Goal: Information Seeking & Learning: Find specific fact

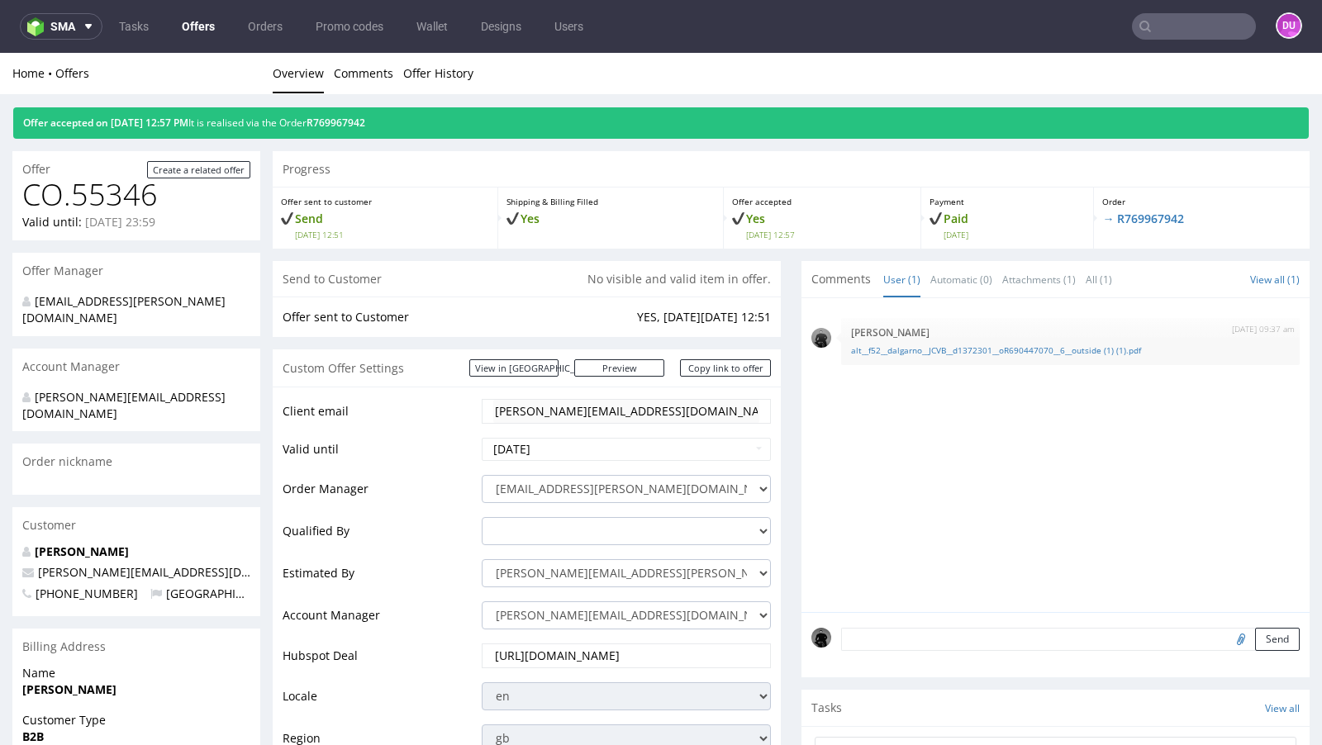
click at [191, 30] on link "Offers" at bounding box center [198, 26] width 53 height 26
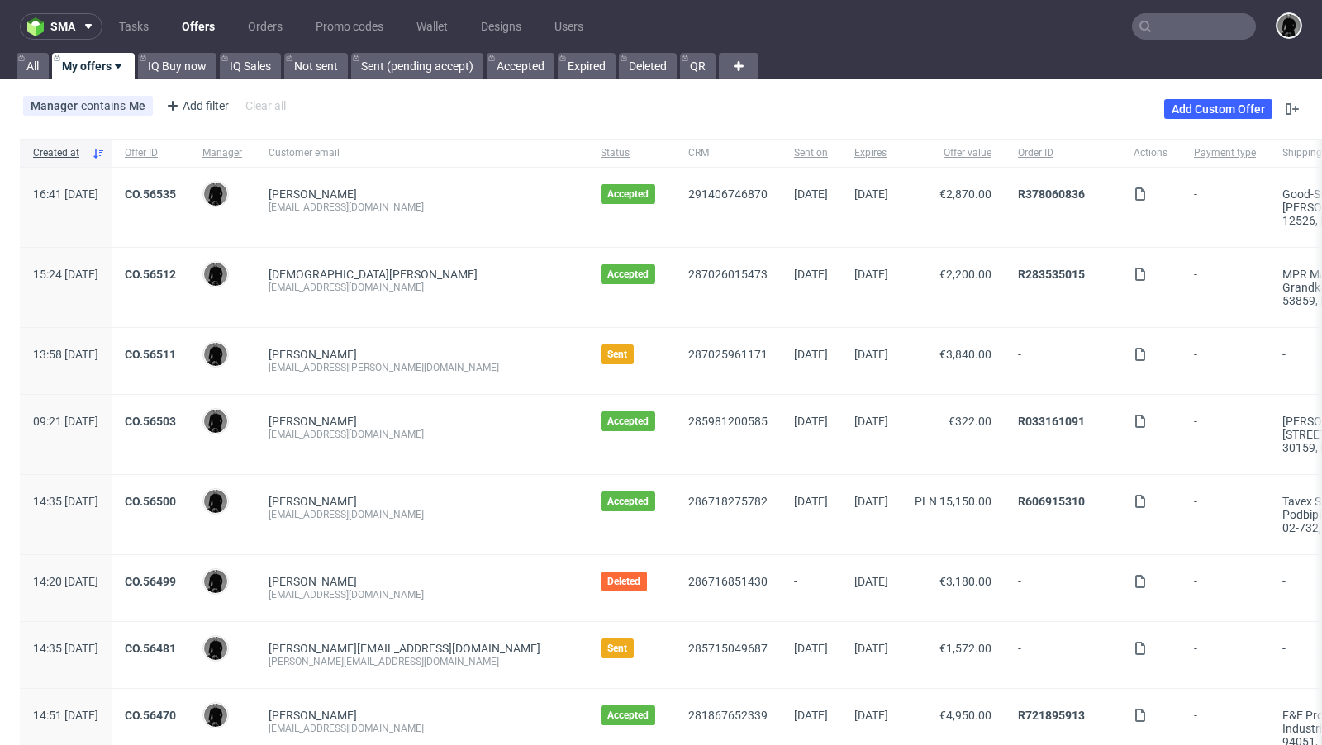
click at [628, 112] on div "Manager contains Me Add filter Hide filters Clear all Add Custom Offer" at bounding box center [661, 109] width 1322 height 46
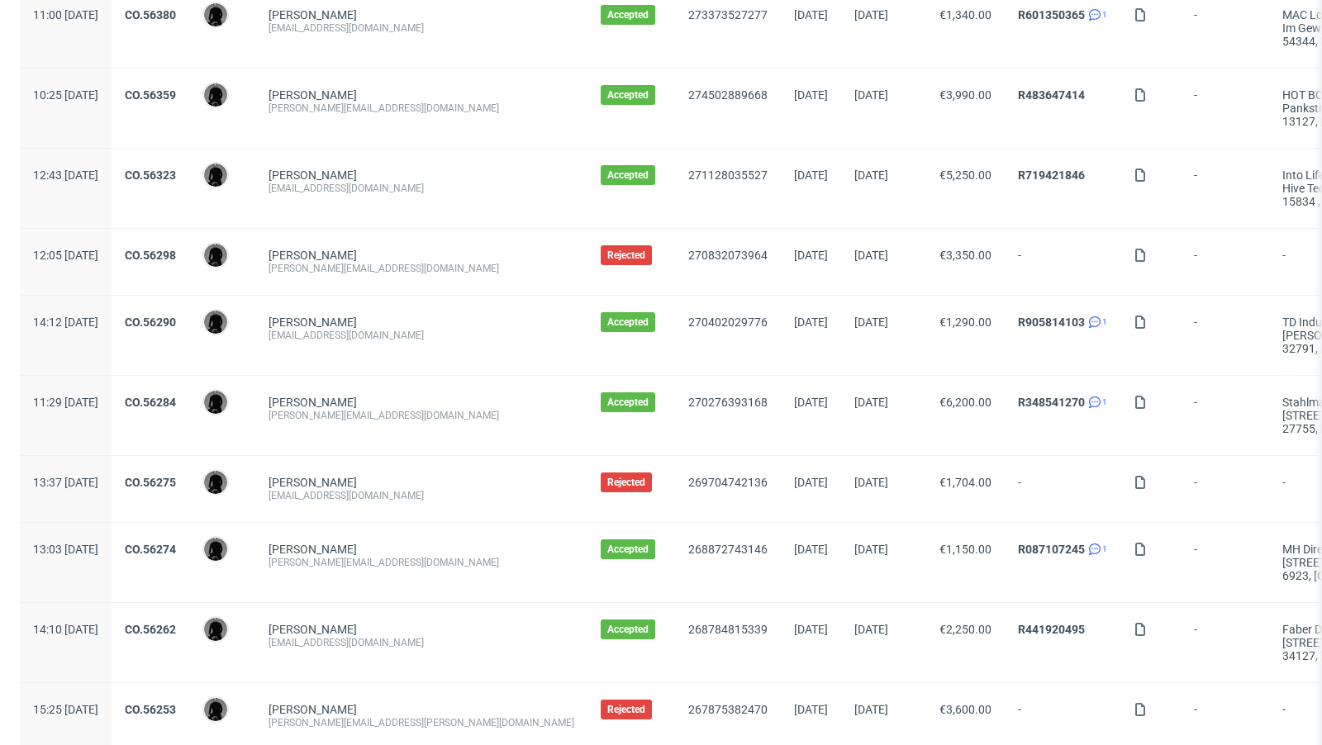
scroll to position [1736, 0]
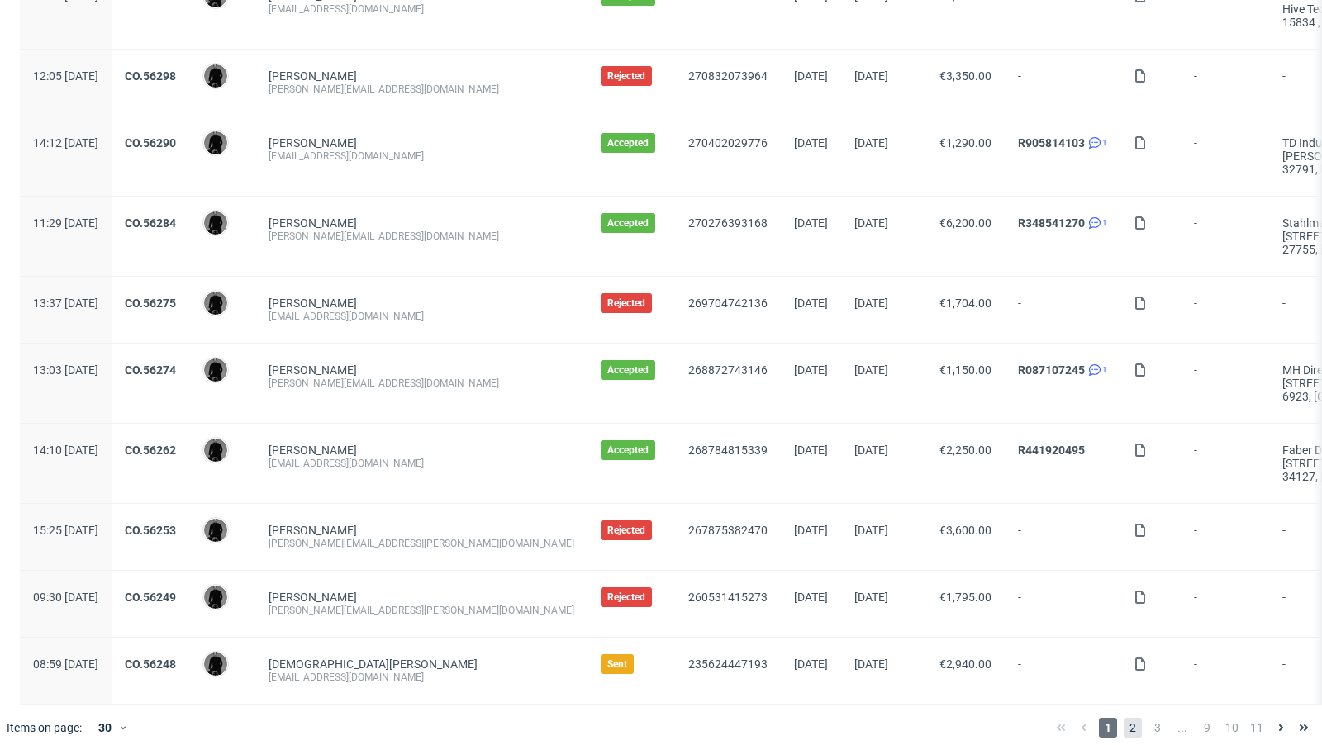
click at [1124, 718] on span "2" at bounding box center [1133, 728] width 18 height 20
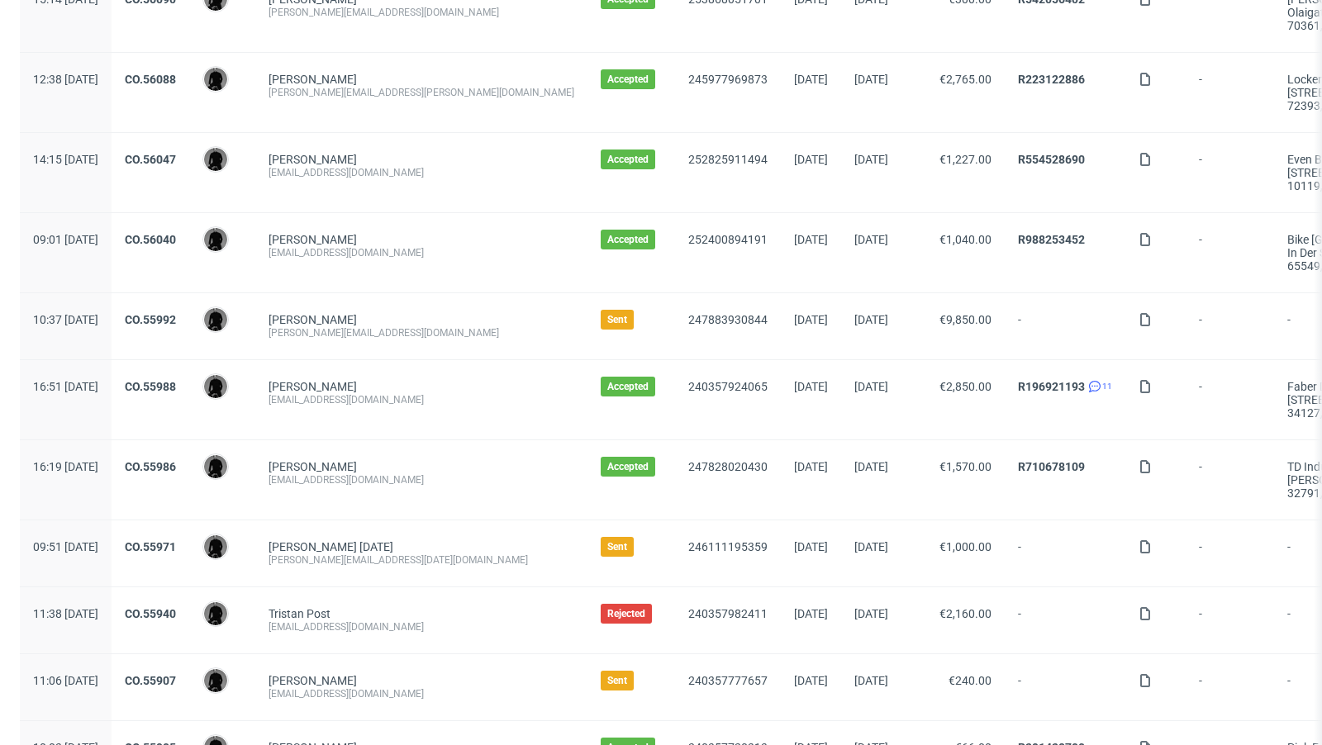
scroll to position [670, 0]
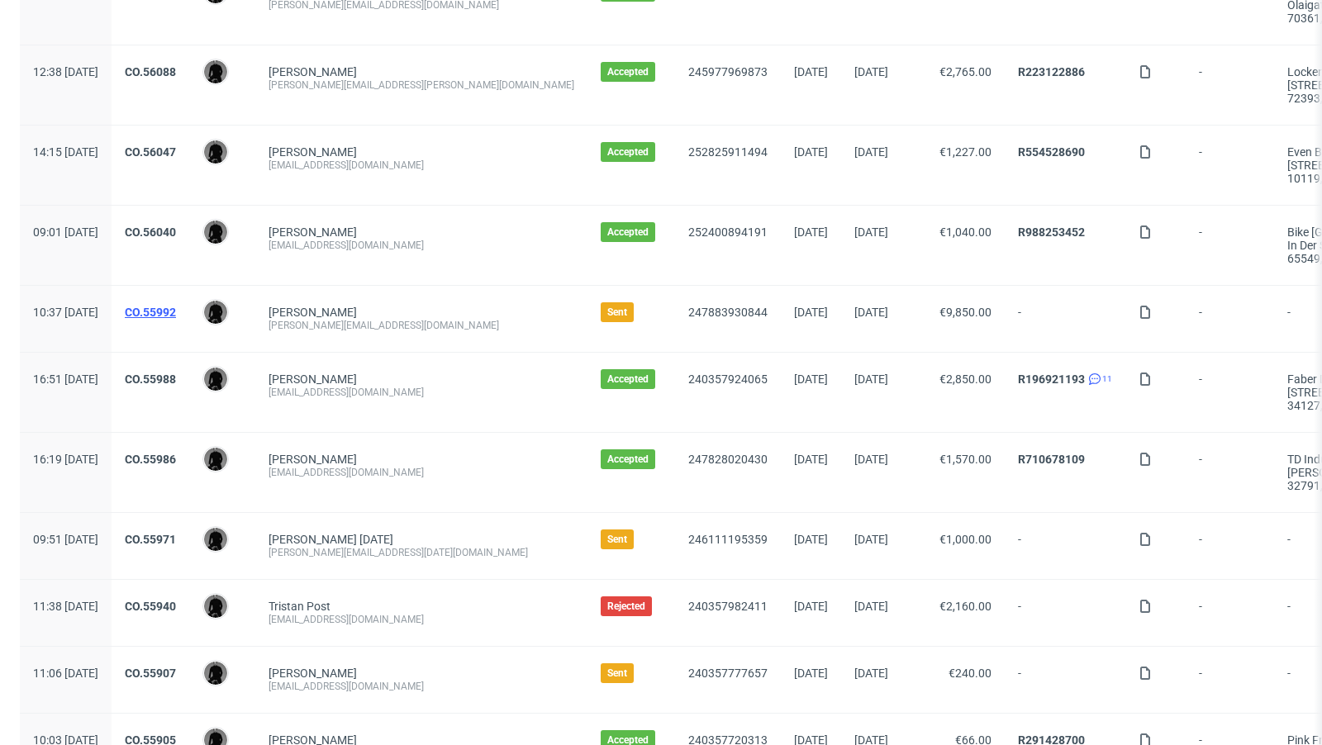
click at [176, 306] on link "CO.55992" at bounding box center [150, 312] width 51 height 13
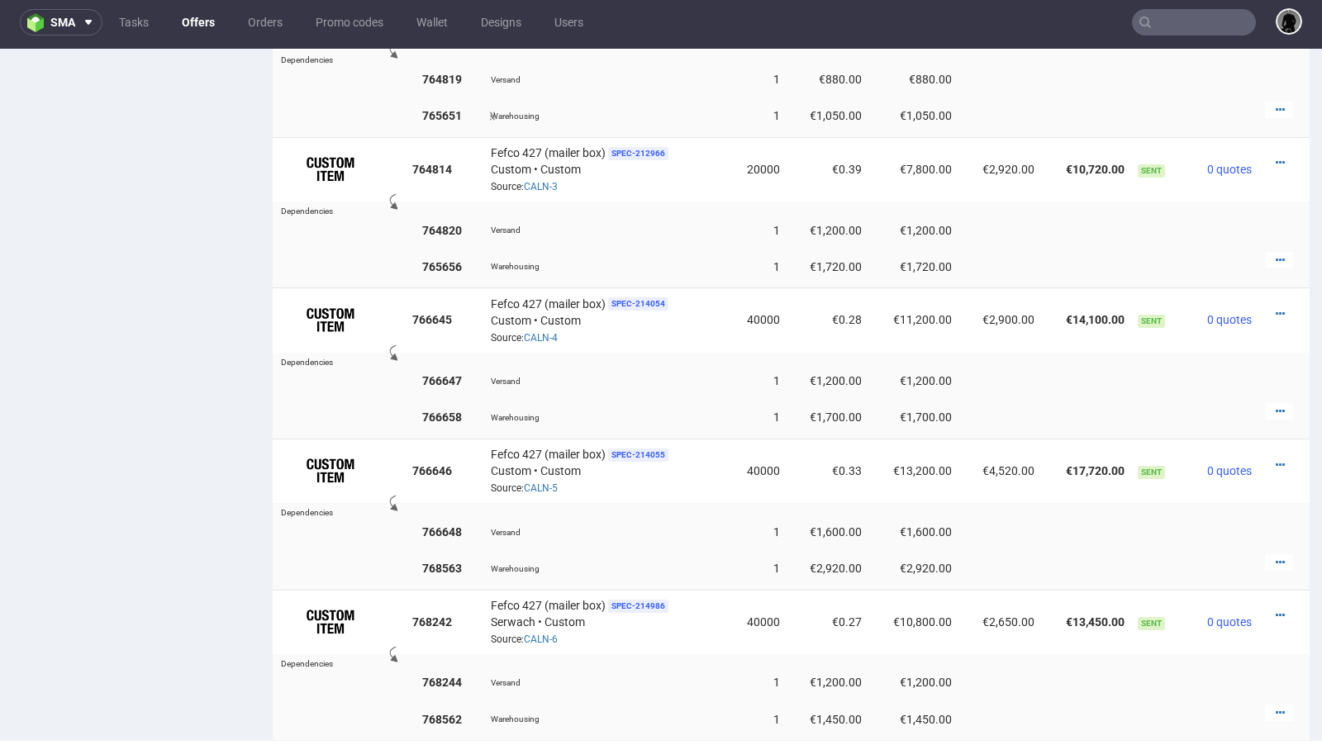
scroll to position [1279, 0]
click at [198, 34] on link "Offers" at bounding box center [198, 22] width 53 height 26
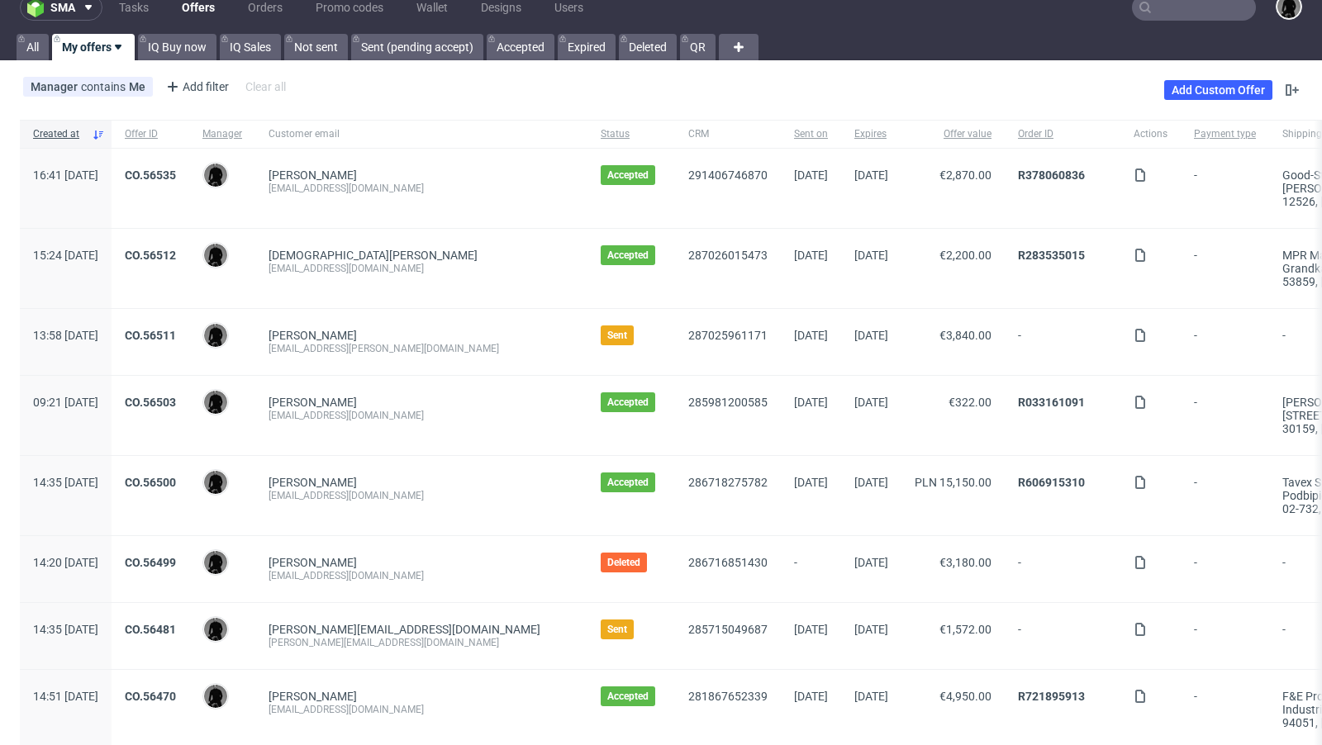
scroll to position [8, 0]
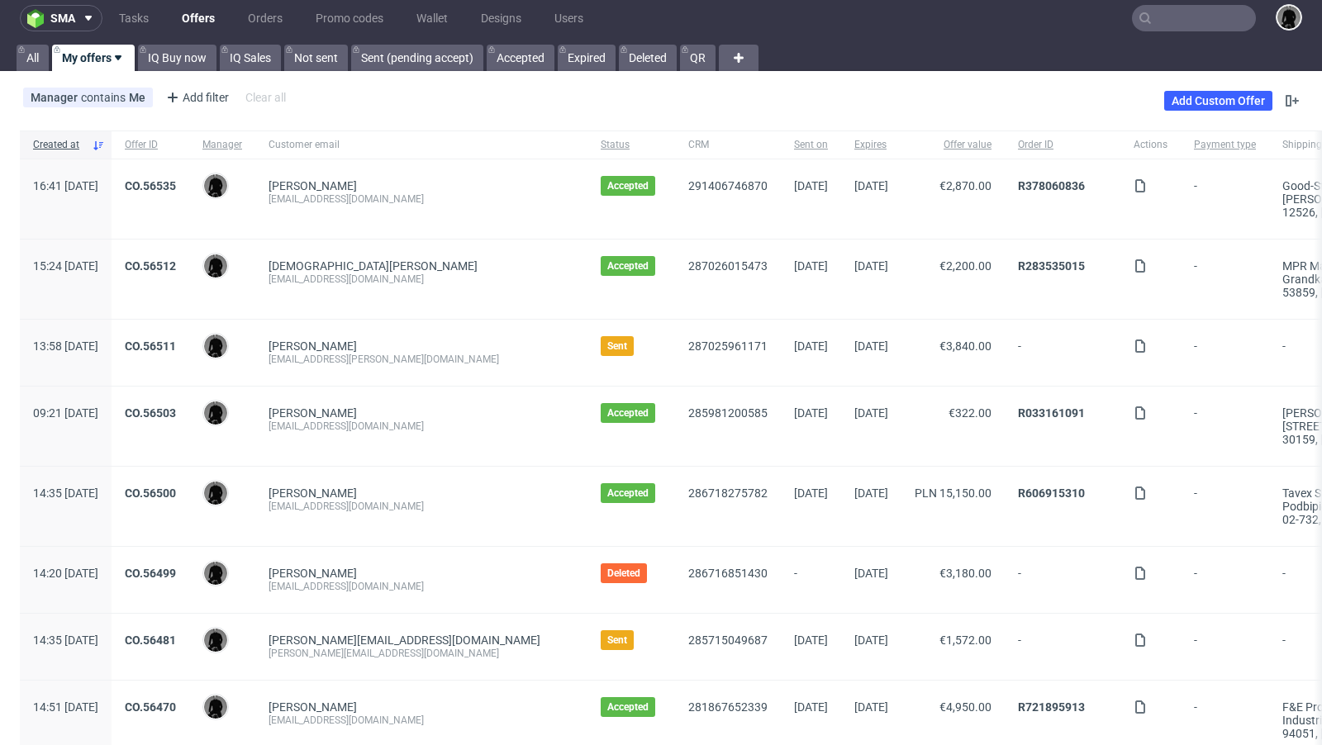
click at [665, 93] on div "Manager contains Me Add filter Hide filters Clear all Add Custom Offer" at bounding box center [661, 101] width 1322 height 46
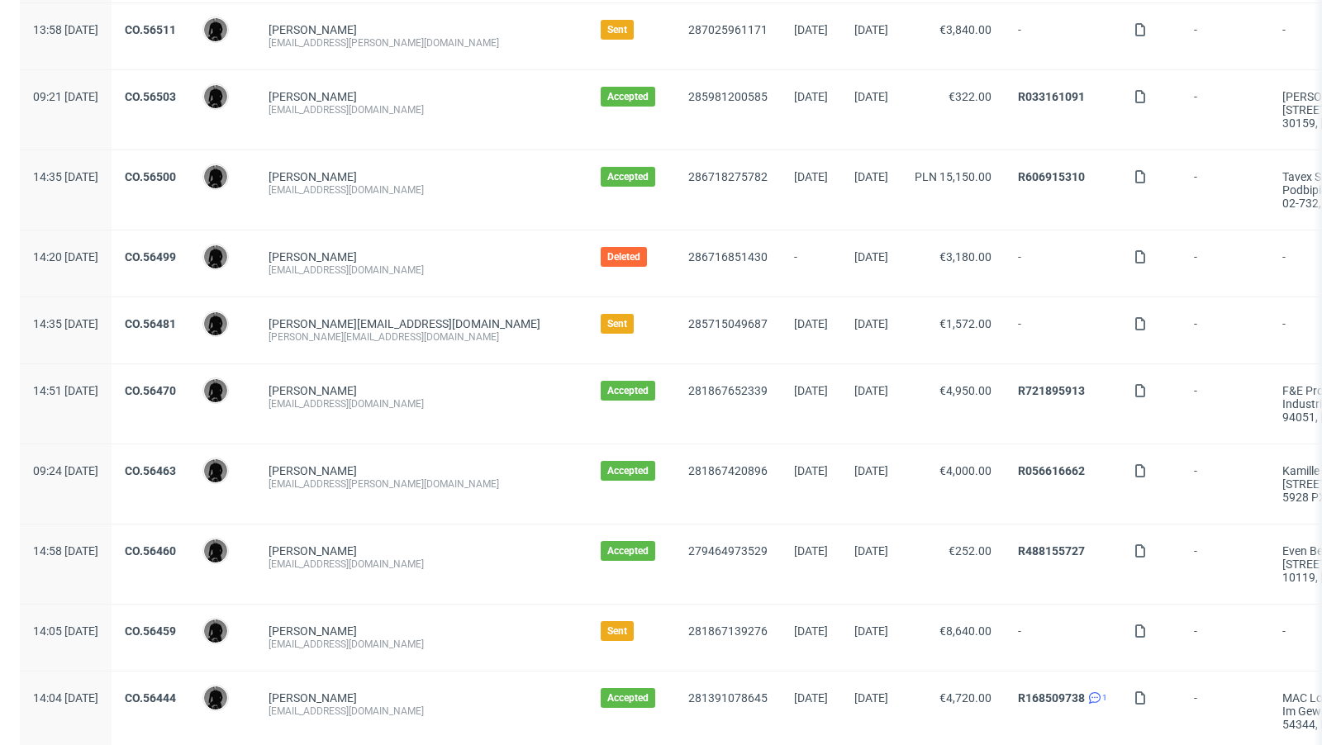
scroll to position [358, 0]
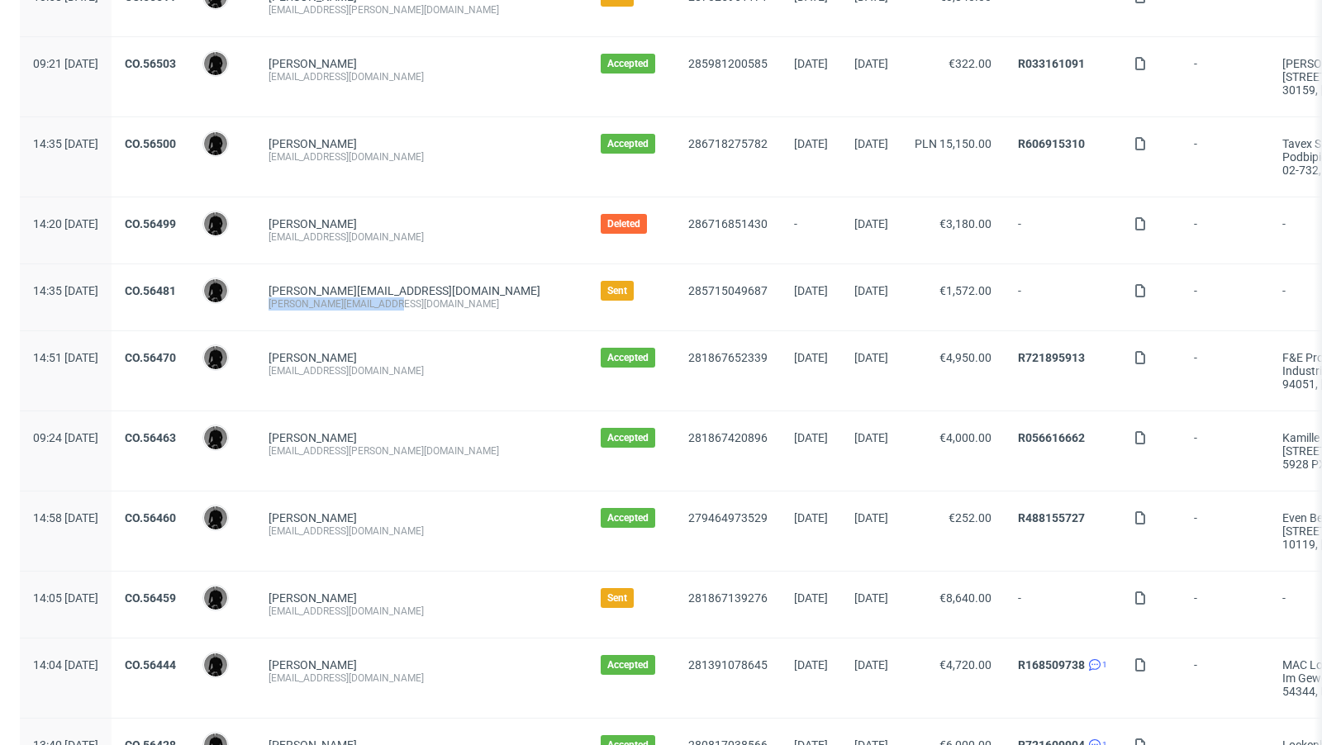
drag, startPoint x: 441, startPoint y: 305, endPoint x: 313, endPoint y: 297, distance: 128.4
click at [313, 297] on div "felix@sweetspotkaffee.de felix@sweetspotkaffee.de" at bounding box center [421, 297] width 332 height 66
copy div "felix@sweetspotkaffee.de"
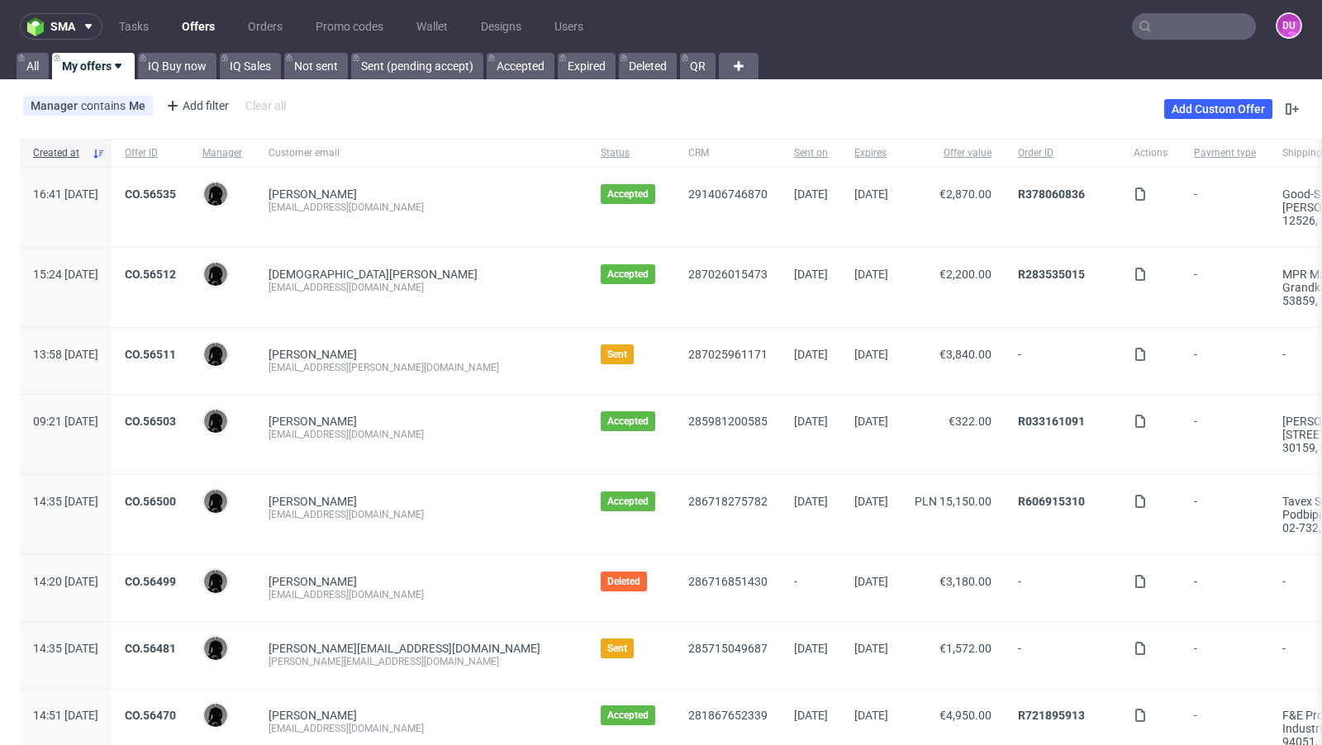
click at [1178, 21] on input "text" at bounding box center [1194, 26] width 124 height 26
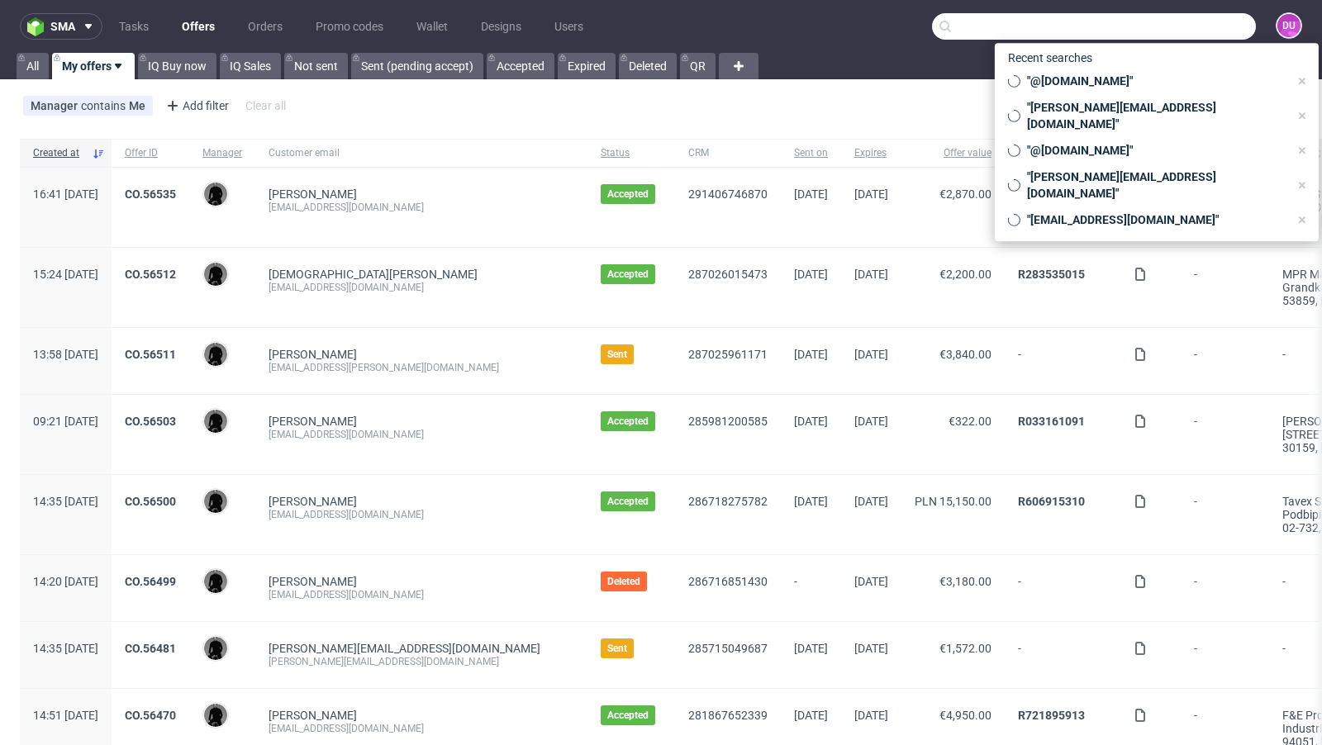
paste input "mmocek@pi-ag.com"
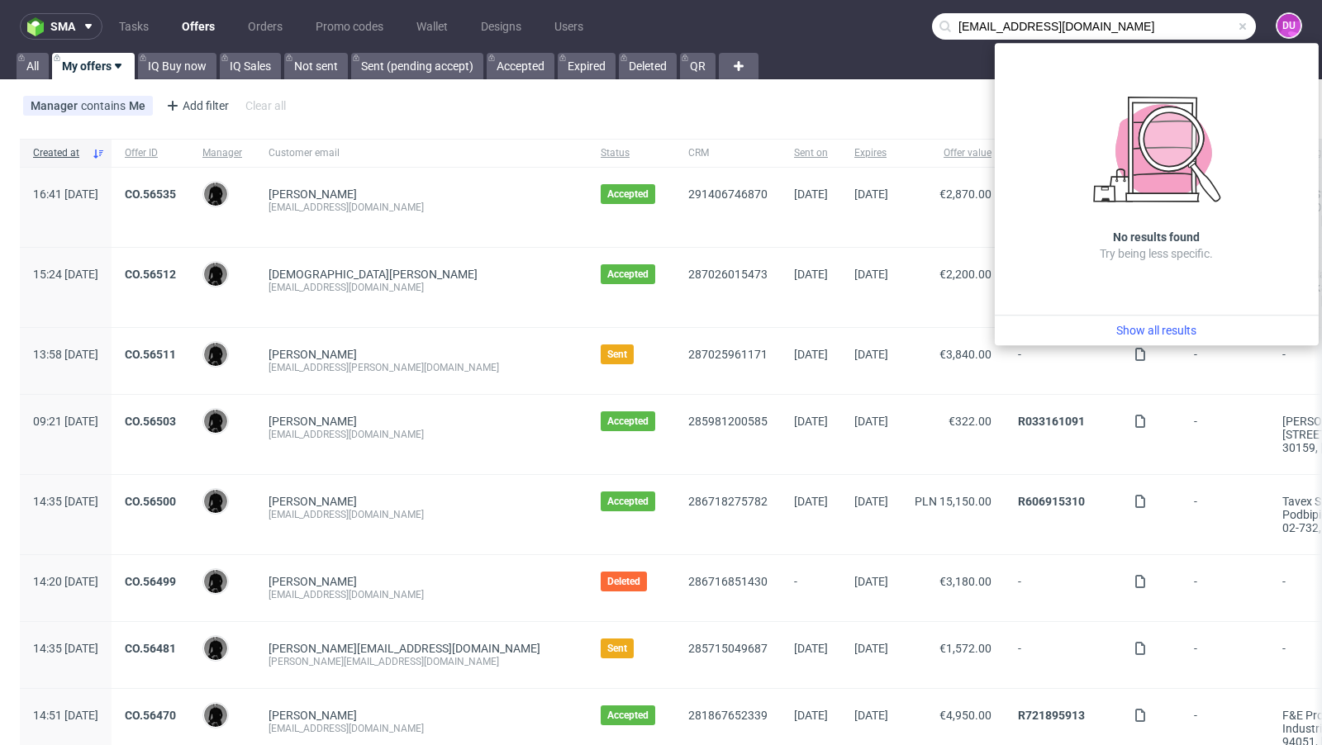
drag, startPoint x: 988, startPoint y: 26, endPoint x: 831, endPoint y: 25, distance: 157.0
click at [831, 25] on nav "sma Tasks Offers Orders Promo codes Wallet Designs Users mmocek@pi-ag.com DU" at bounding box center [661, 26] width 1322 height 53
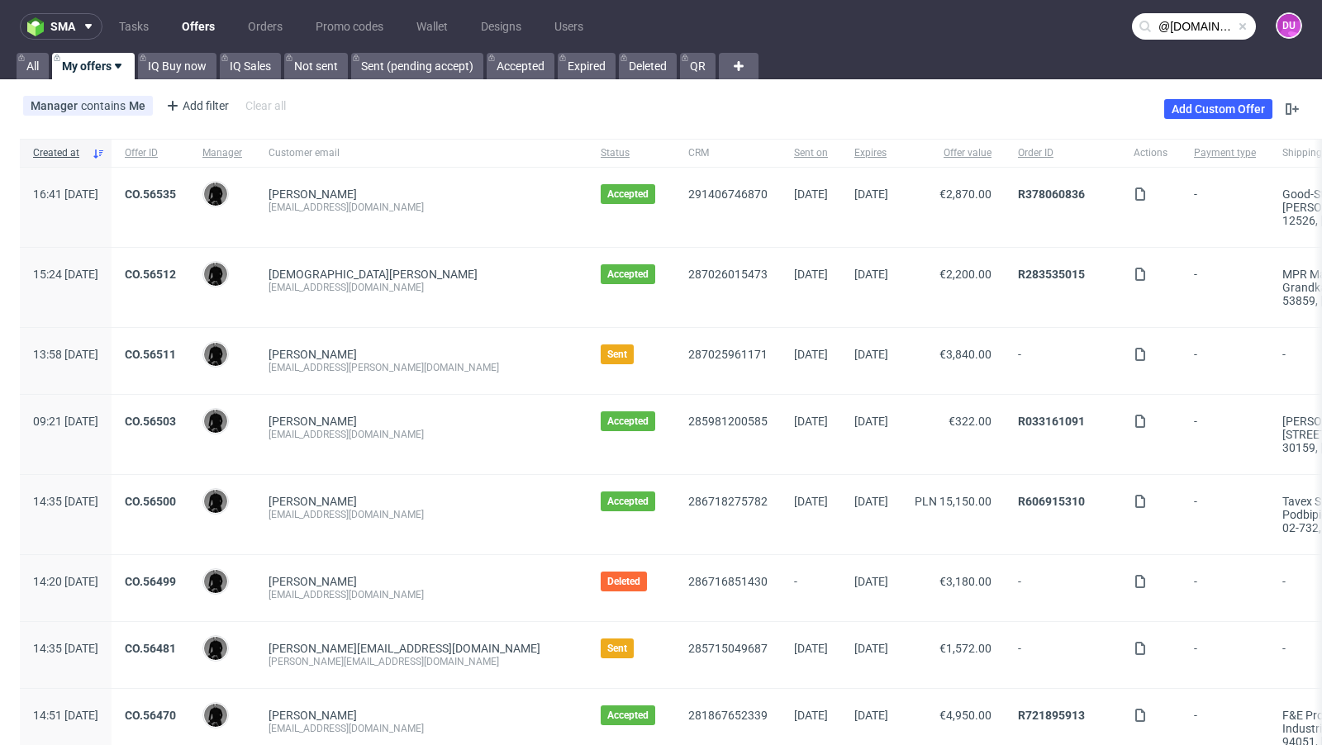
type input "@pi-ag.com"
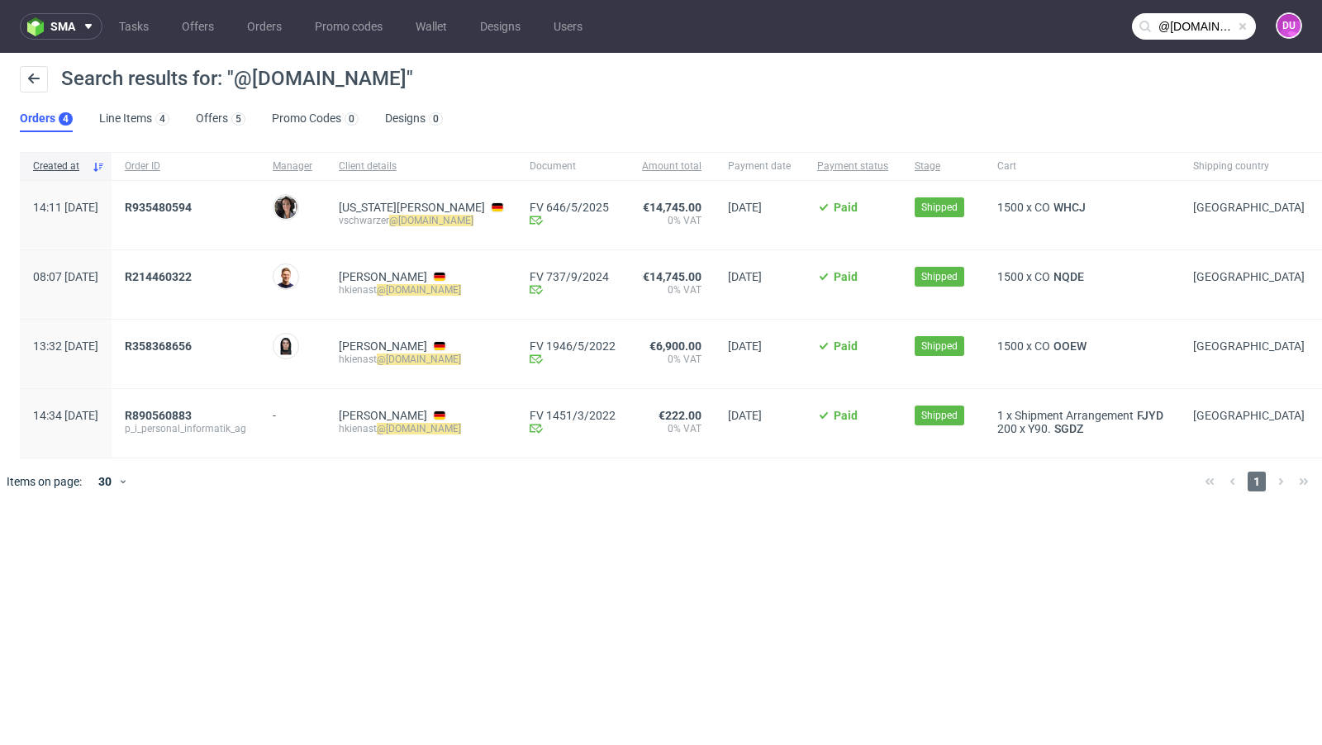
click at [1245, 31] on span at bounding box center [1242, 26] width 13 height 13
click at [1198, 31] on input "text" at bounding box center [1194, 26] width 124 height 26
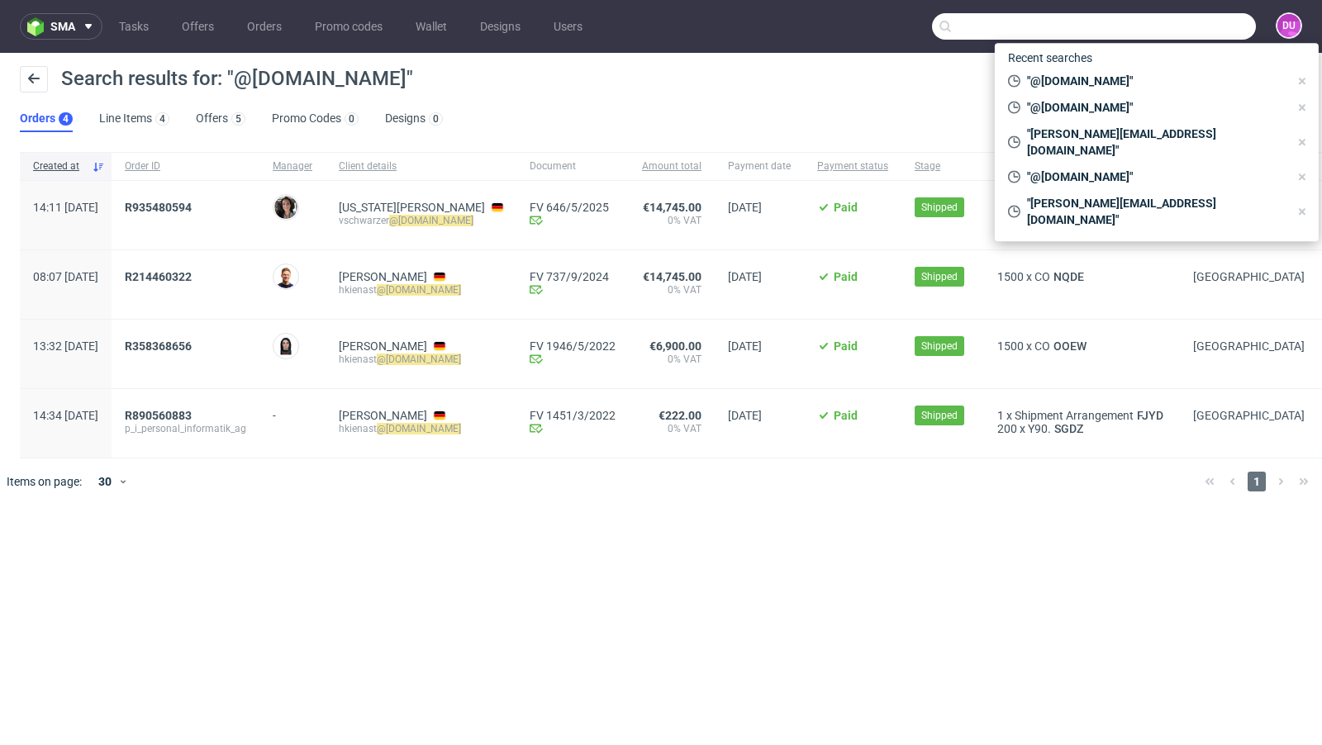
paste input "olivia@cheekicollection.com"
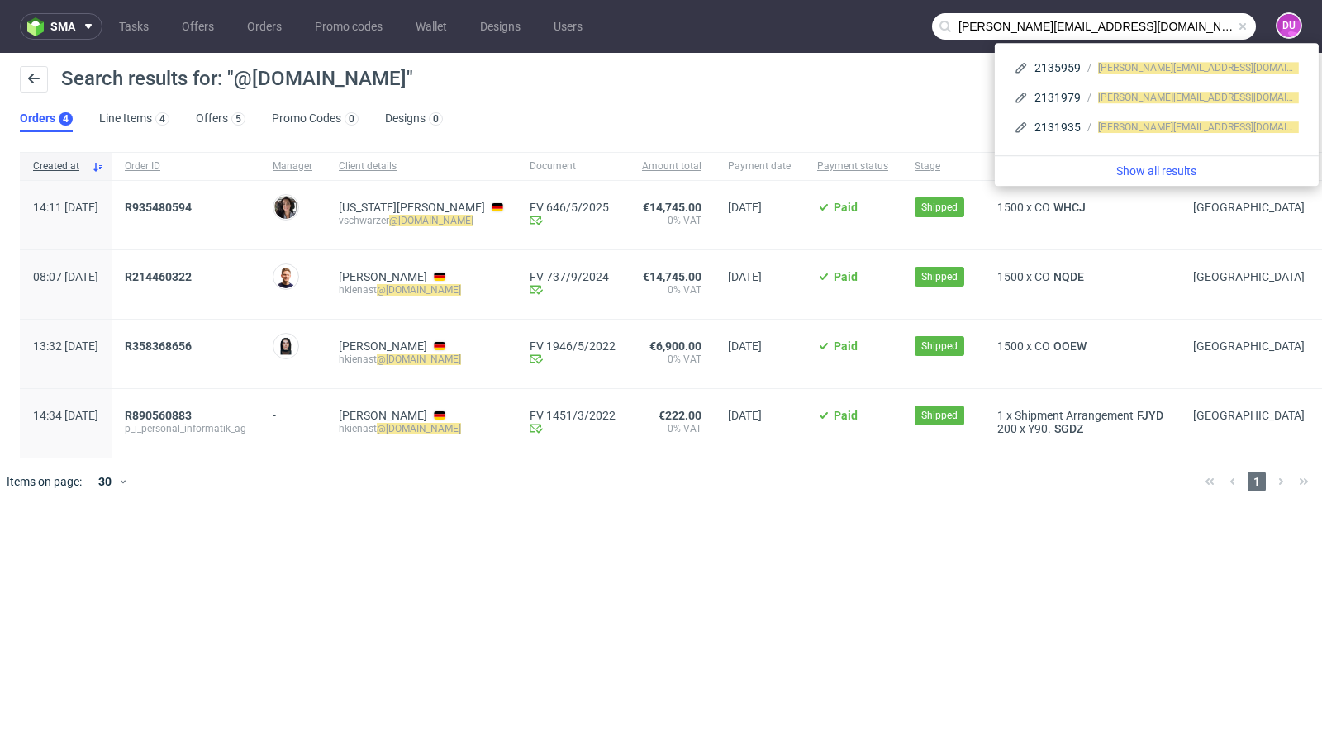
drag, startPoint x: 985, startPoint y: 28, endPoint x: 907, endPoint y: 26, distance: 77.7
click at [907, 26] on nav "sma Tasks Offers Orders Promo codes Wallet Designs Users olivia@cheekicollectio…" at bounding box center [661, 26] width 1322 height 53
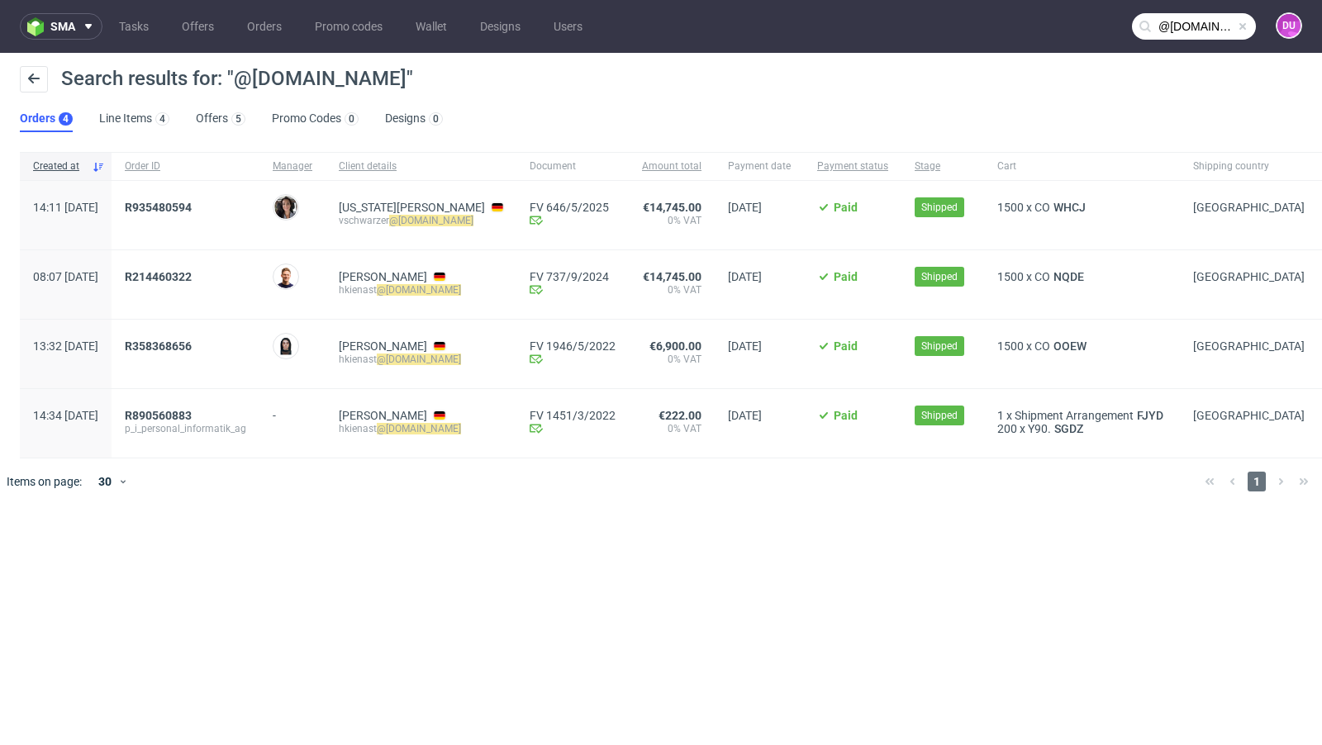
type input "@cheekicollection.com"
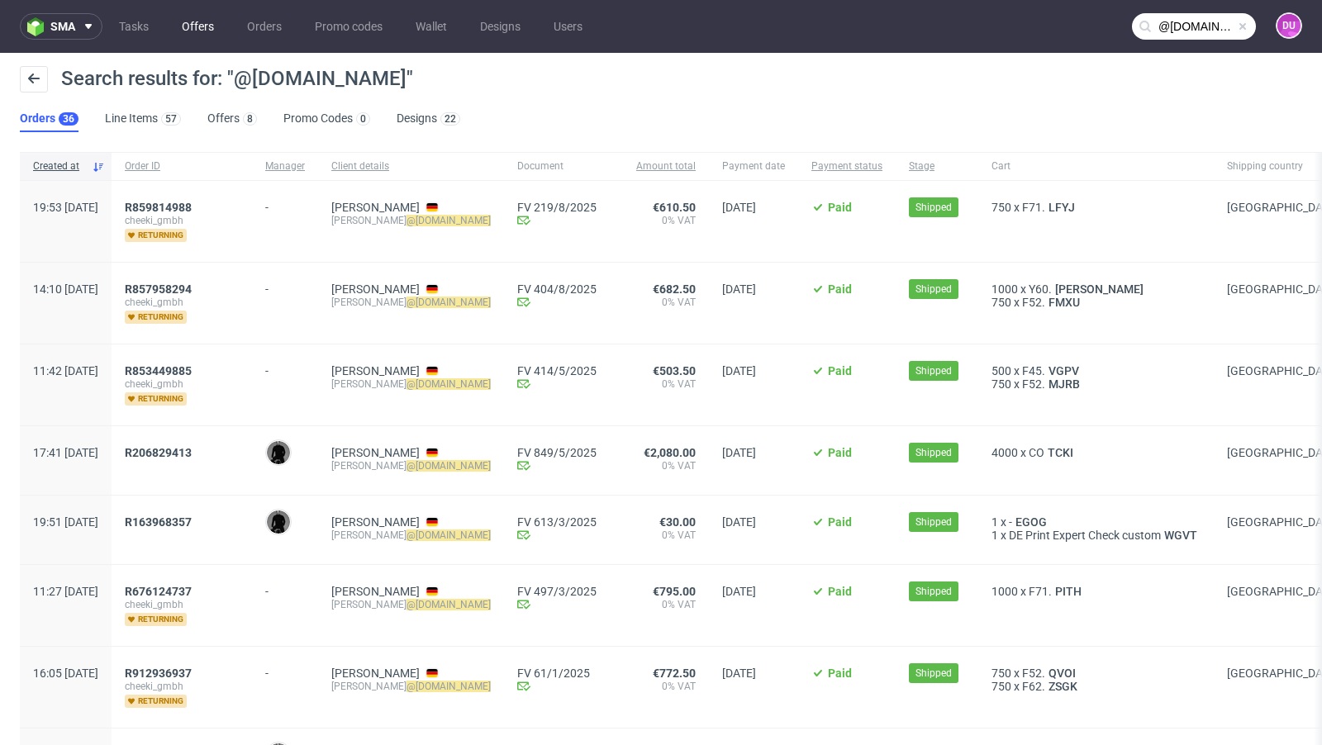
click at [193, 28] on link "Offers" at bounding box center [198, 26] width 52 height 26
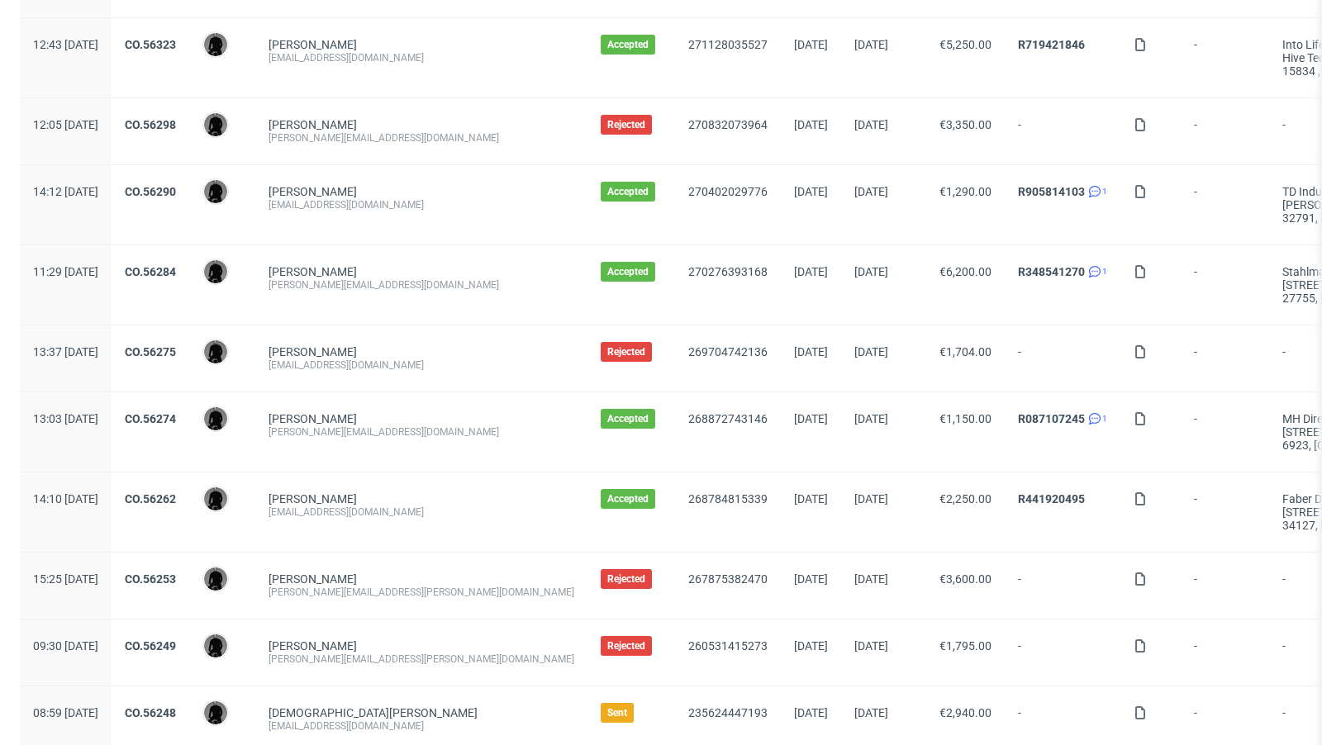
scroll to position [1736, 0]
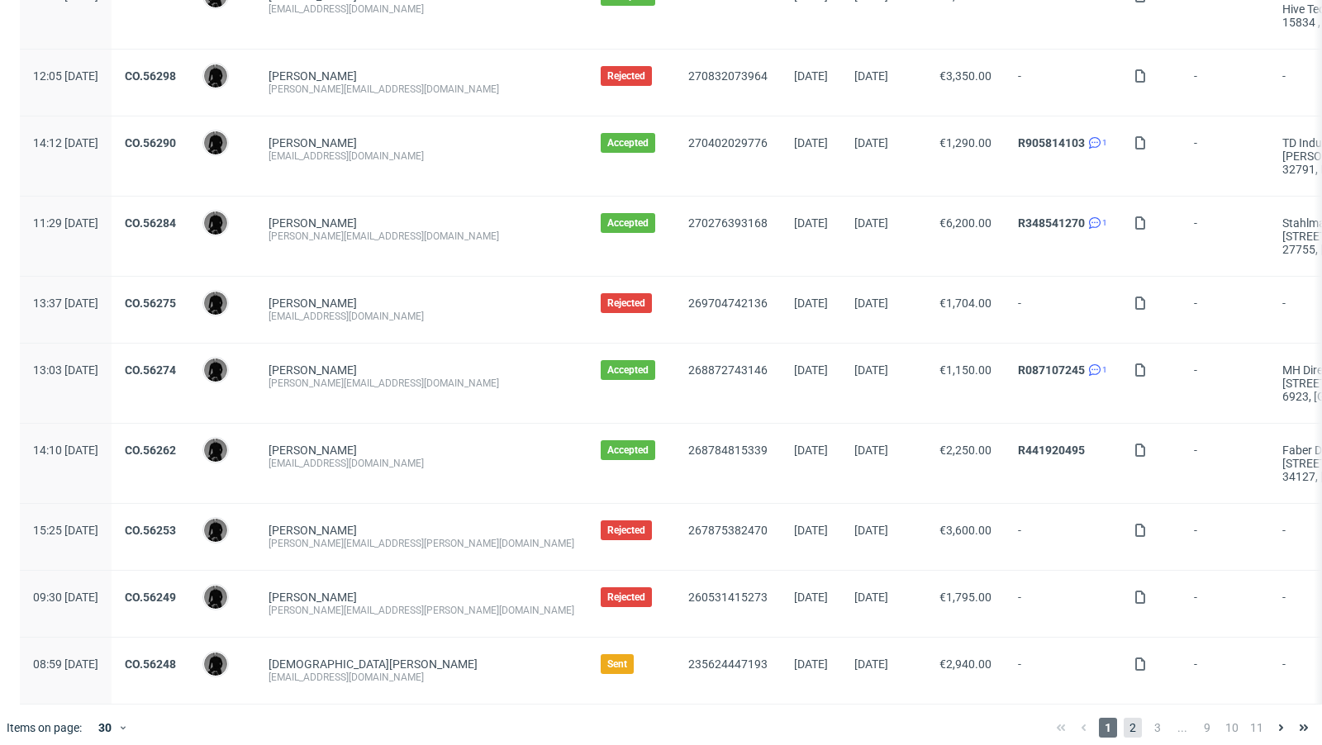
click at [1124, 718] on span "2" at bounding box center [1133, 728] width 18 height 20
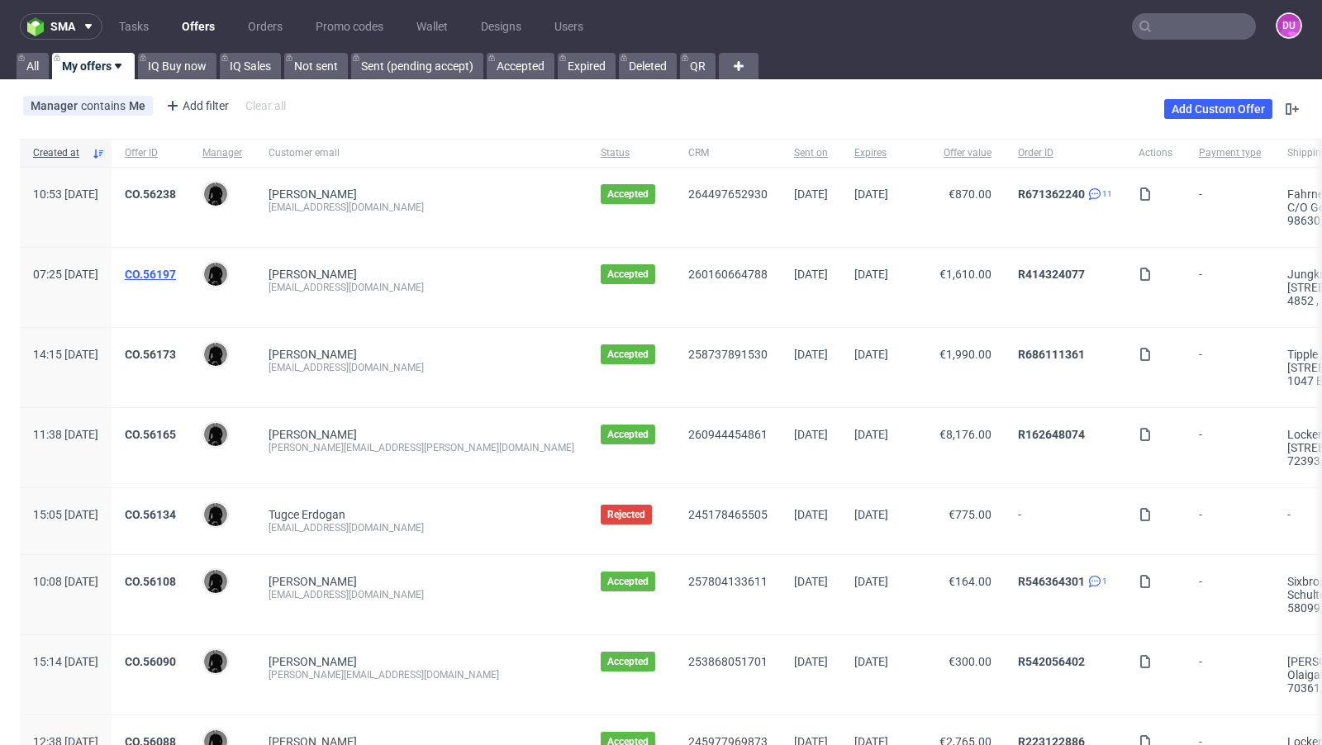
click at [176, 274] on link "CO.56197" at bounding box center [150, 274] width 51 height 13
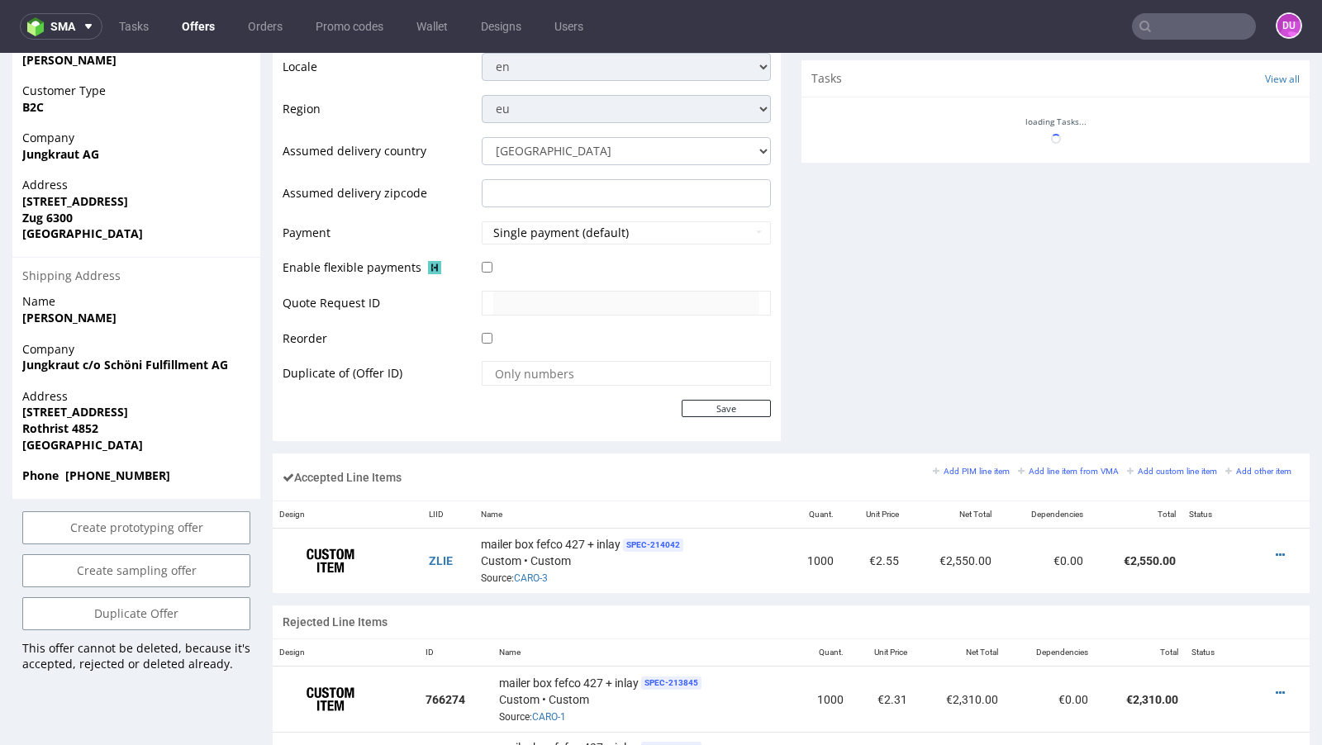
scroll to position [632, 0]
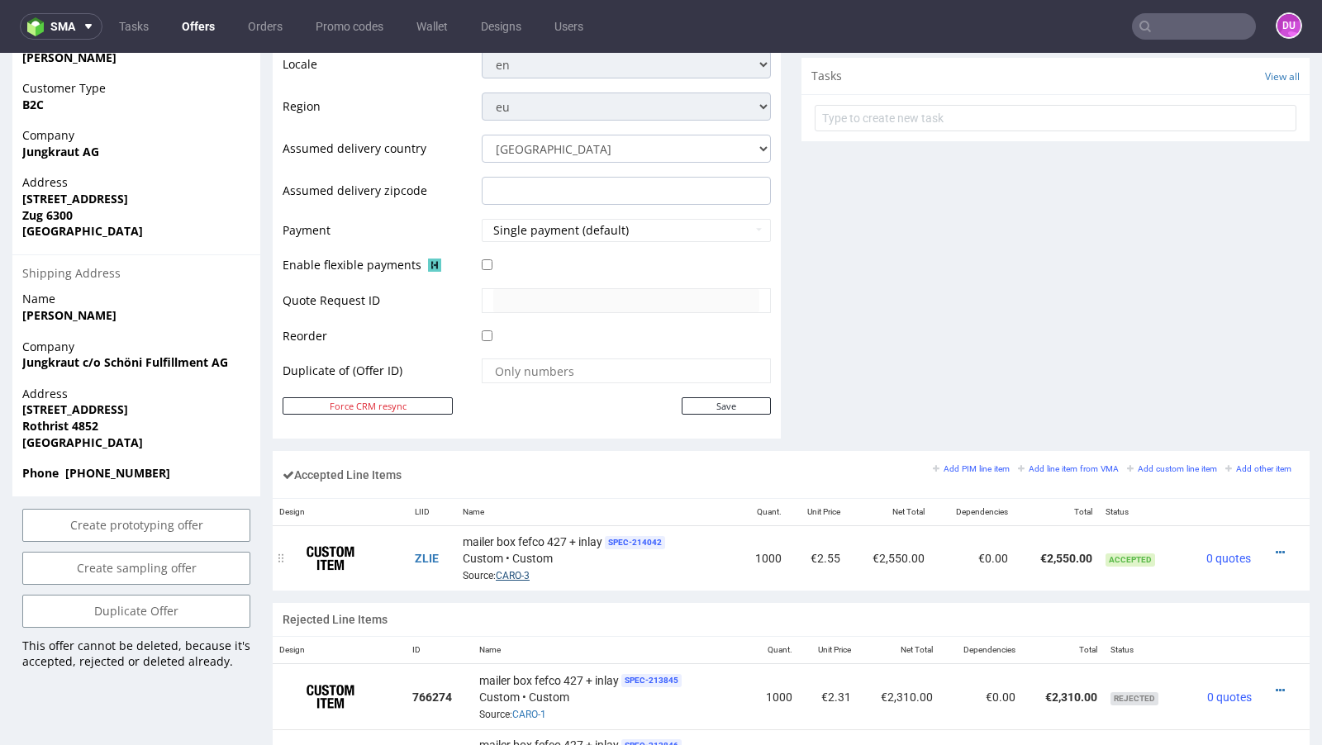
click at [515, 570] on link "CARO-3" at bounding box center [513, 576] width 34 height 12
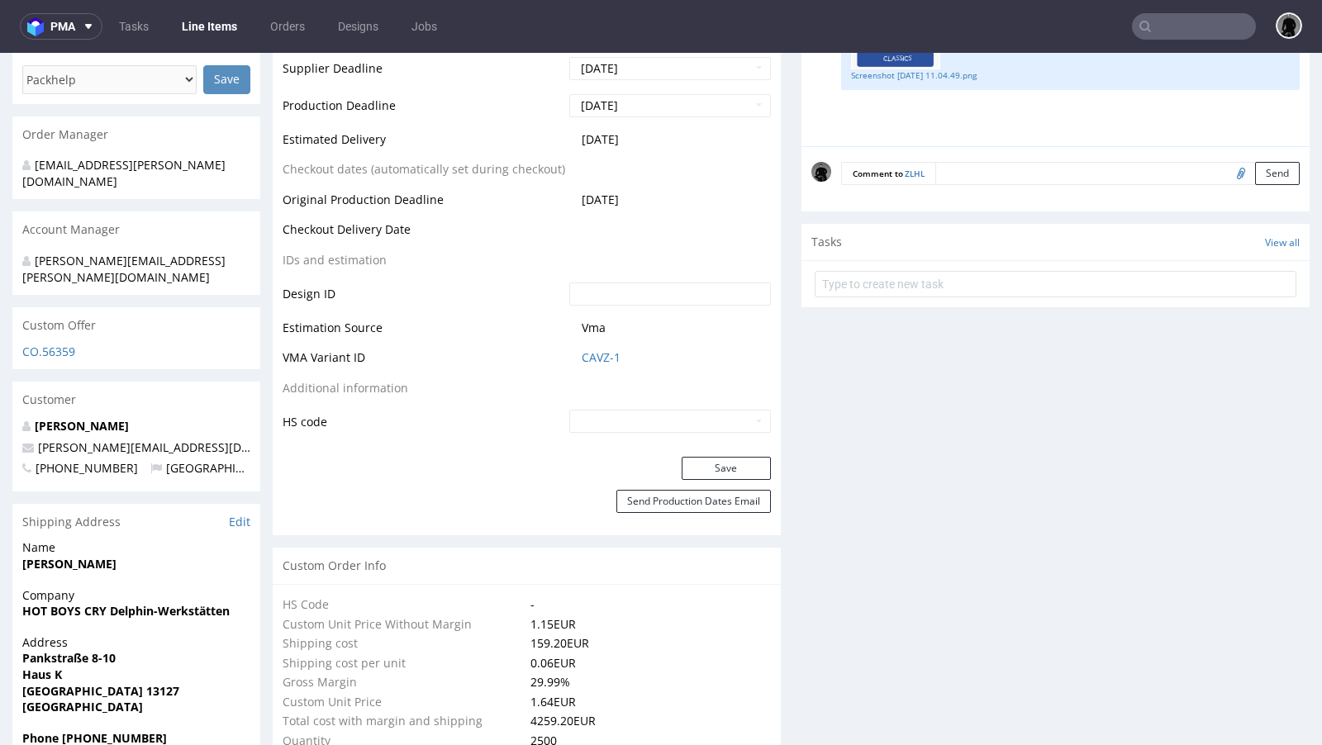
scroll to position [701, 0]
